Goal: Task Accomplishment & Management: Manage account settings

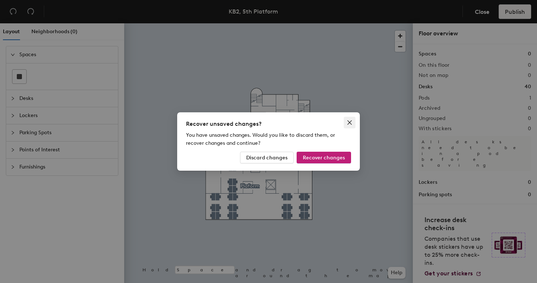
click at [351, 121] on icon "close" at bounding box center [349, 122] width 4 height 4
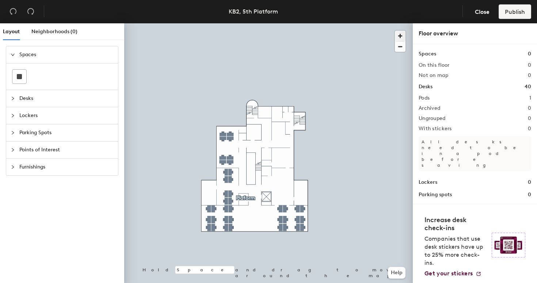
click at [398, 36] on span "button" at bounding box center [400, 36] width 11 height 11
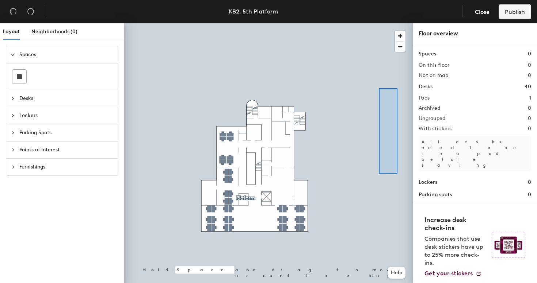
click at [371, 23] on div at bounding box center [268, 23] width 288 height 0
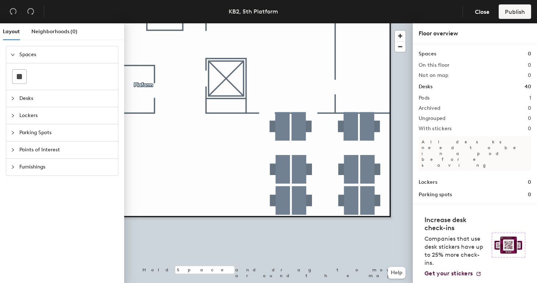
click at [368, 23] on div at bounding box center [268, 23] width 288 height 0
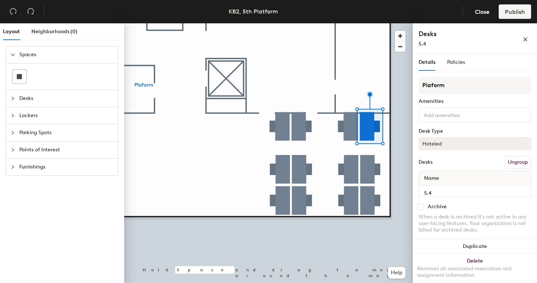
click at [442, 145] on button "Hoteled" at bounding box center [474, 143] width 112 height 13
click at [439, 167] on div "Assigned" at bounding box center [455, 166] width 73 height 11
click at [347, 23] on div at bounding box center [268, 23] width 288 height 0
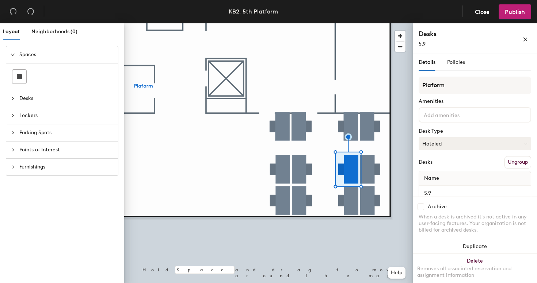
click at [451, 141] on button "Hoteled" at bounding box center [474, 143] width 112 height 13
click at [442, 166] on div "Assigned" at bounding box center [455, 166] width 73 height 11
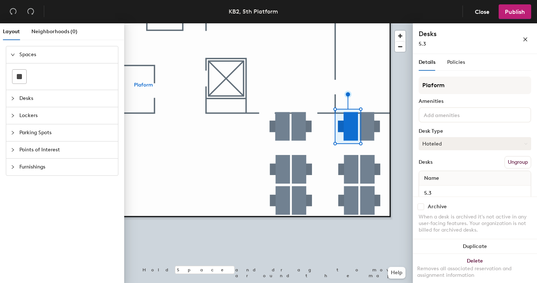
click at [430, 146] on button "Hoteled" at bounding box center [474, 143] width 112 height 13
click at [436, 166] on div "Assigned" at bounding box center [455, 166] width 73 height 11
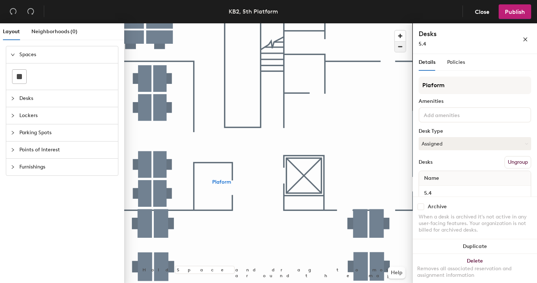
click at [401, 48] on span "button" at bounding box center [400, 47] width 11 height 10
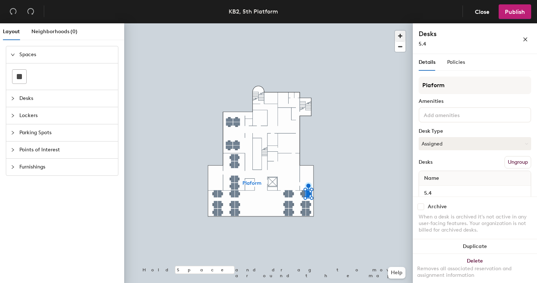
click at [401, 35] on span "button" at bounding box center [400, 36] width 11 height 11
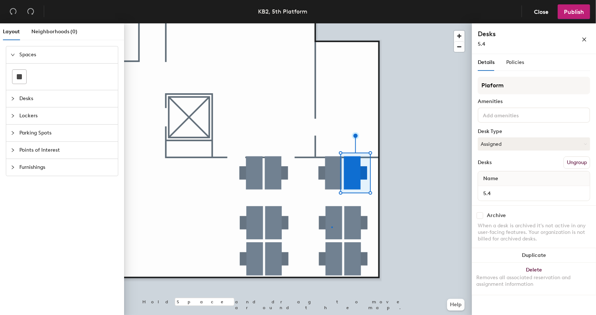
click at [331, 23] on div at bounding box center [298, 23] width 348 height 0
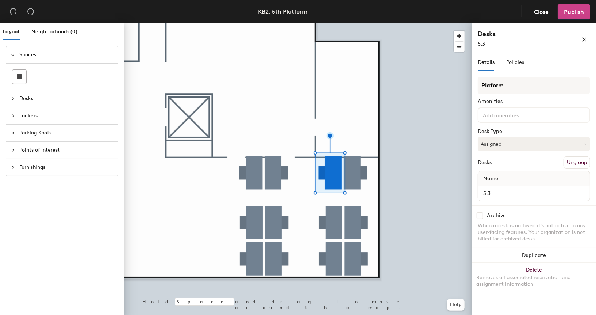
click at [536, 15] on span "Publish" at bounding box center [574, 11] width 20 height 7
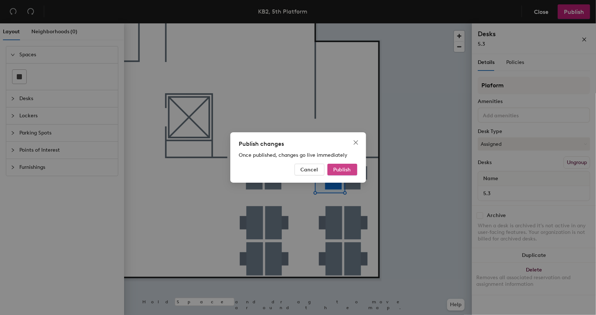
click at [354, 169] on button "Publish" at bounding box center [342, 170] width 30 height 12
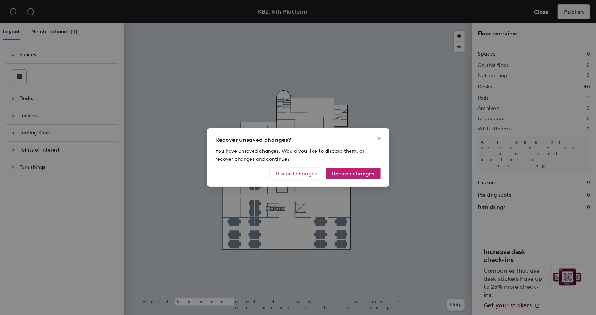
click at [299, 175] on span "Discard changes" at bounding box center [296, 173] width 41 height 6
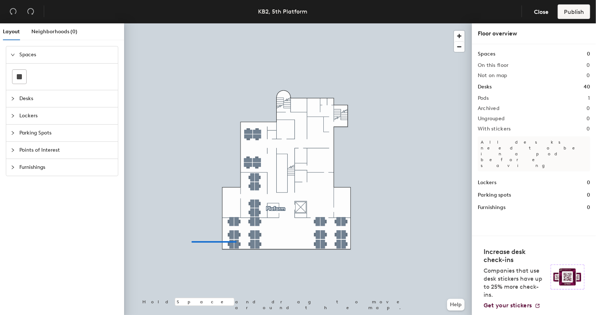
click at [163, 23] on div at bounding box center [298, 23] width 348 height 0
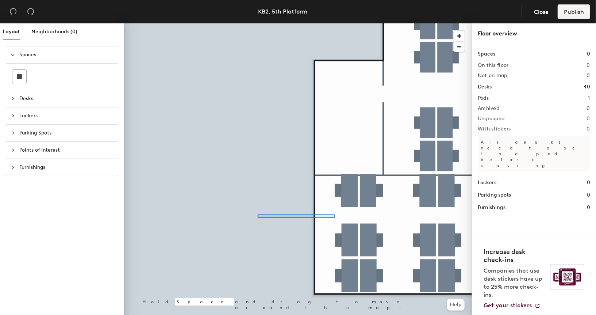
click at [260, 23] on div at bounding box center [298, 23] width 348 height 0
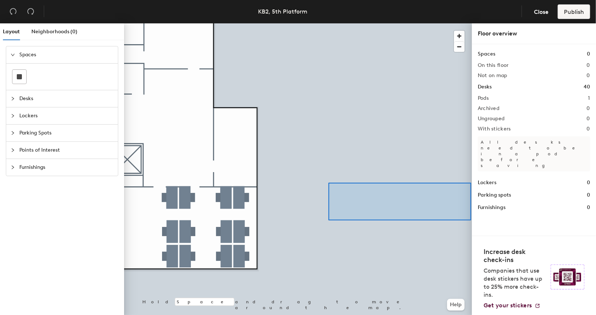
click at [473, 182] on div "Layout Neighborhoods (0) Spaces Desks Lockers Parking Spots Points of Interest …" at bounding box center [298, 170] width 596 height 294
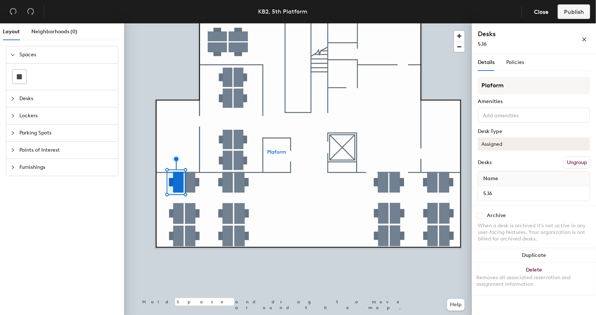
click at [556, 146] on button "Assigned" at bounding box center [534, 143] width 112 height 13
click at [518, 185] on div "Hoteled" at bounding box center [514, 188] width 73 height 11
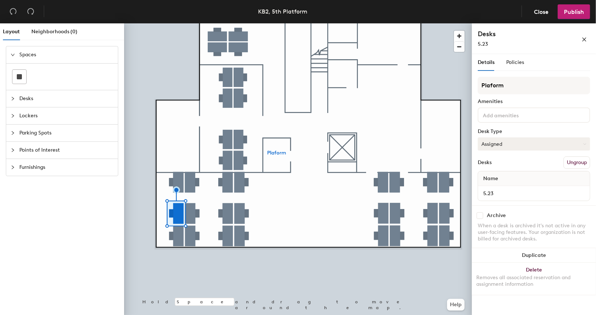
click at [499, 144] on button "Assigned" at bounding box center [534, 143] width 112 height 13
click at [500, 185] on div "Hoteled" at bounding box center [514, 188] width 73 height 11
click at [578, 14] on span "Publish" at bounding box center [574, 11] width 20 height 7
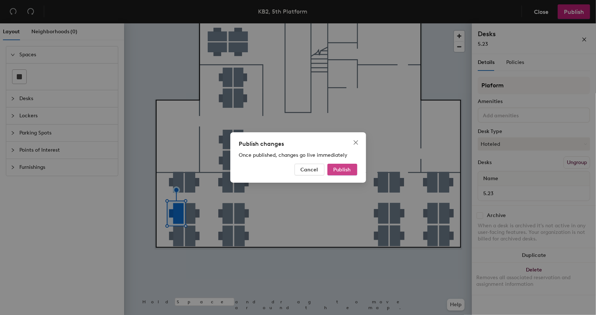
click at [349, 170] on span "Publish" at bounding box center [343, 169] width 18 height 6
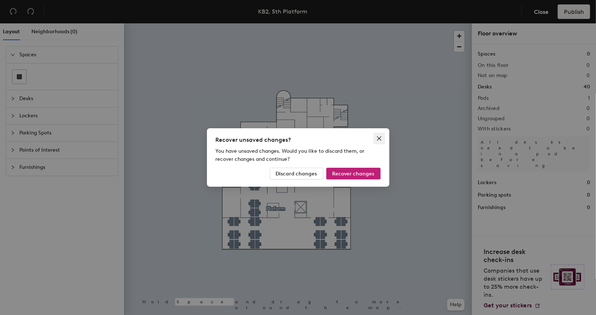
click at [375, 136] on span "Close" at bounding box center [379, 138] width 12 height 6
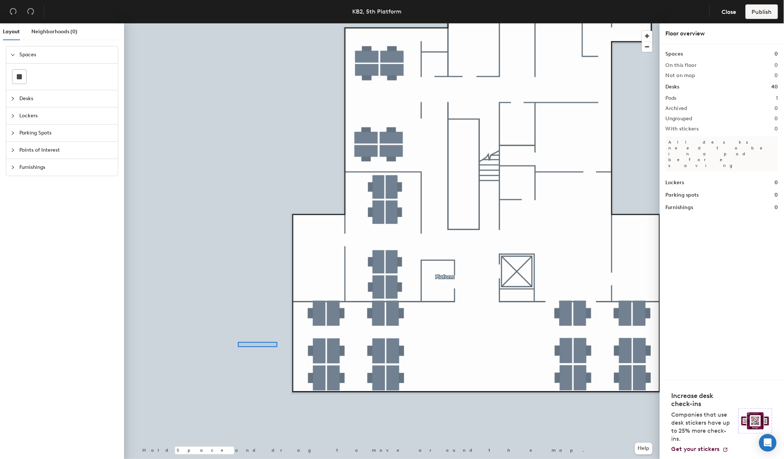
click at [238, 23] on div at bounding box center [392, 23] width 536 height 0
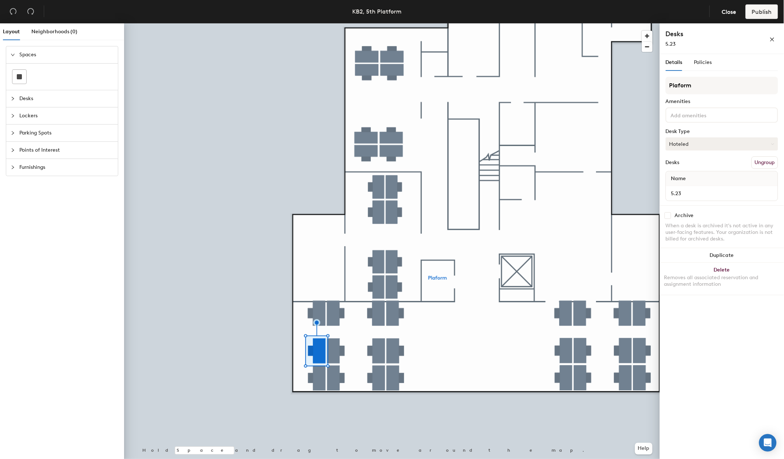
click at [684, 143] on button "Hoteled" at bounding box center [722, 143] width 112 height 13
